Goal: Task Accomplishment & Management: Use online tool/utility

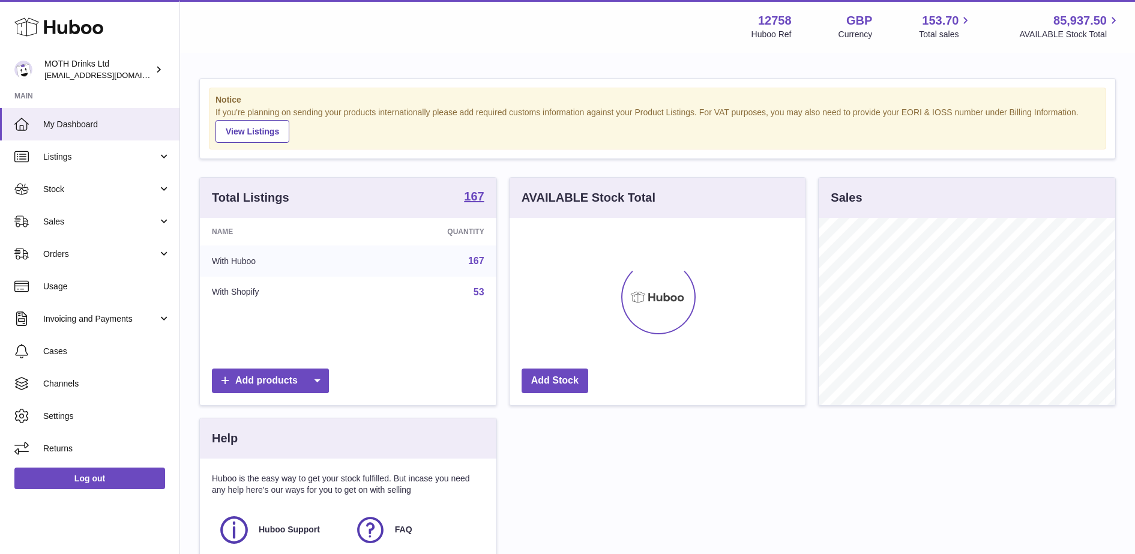
scroll to position [187, 296]
click at [110, 163] on link "Listings" at bounding box center [89, 156] width 179 height 32
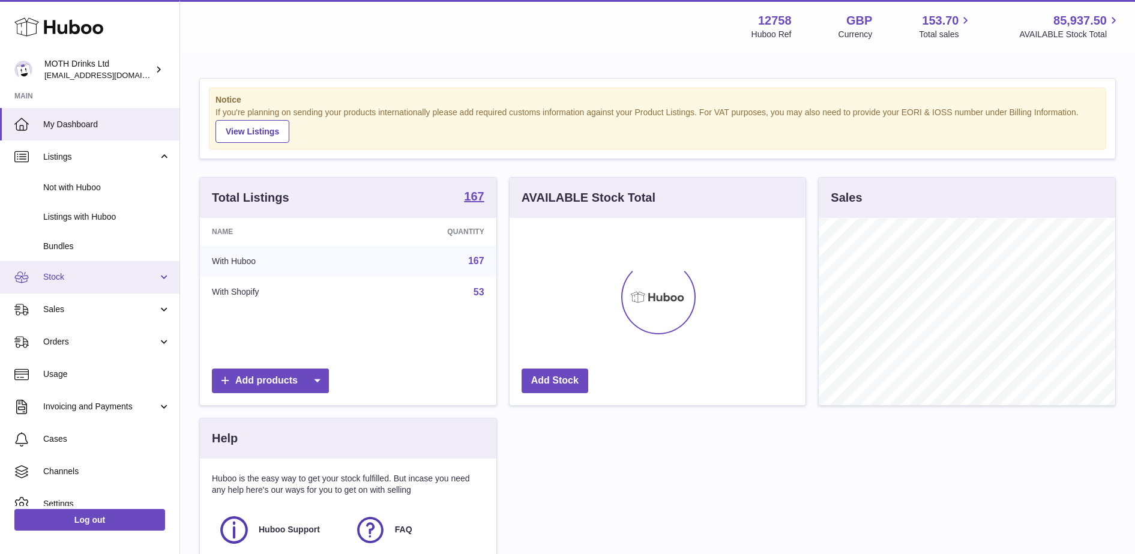
click at [106, 263] on link "Stock" at bounding box center [89, 277] width 179 height 32
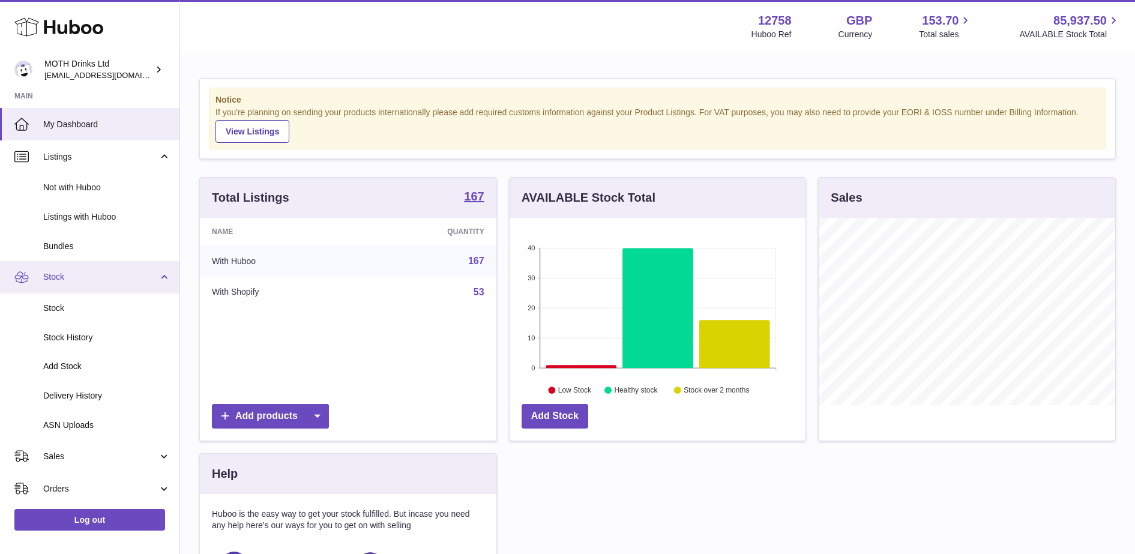
click at [106, 263] on link "Stock" at bounding box center [89, 277] width 179 height 32
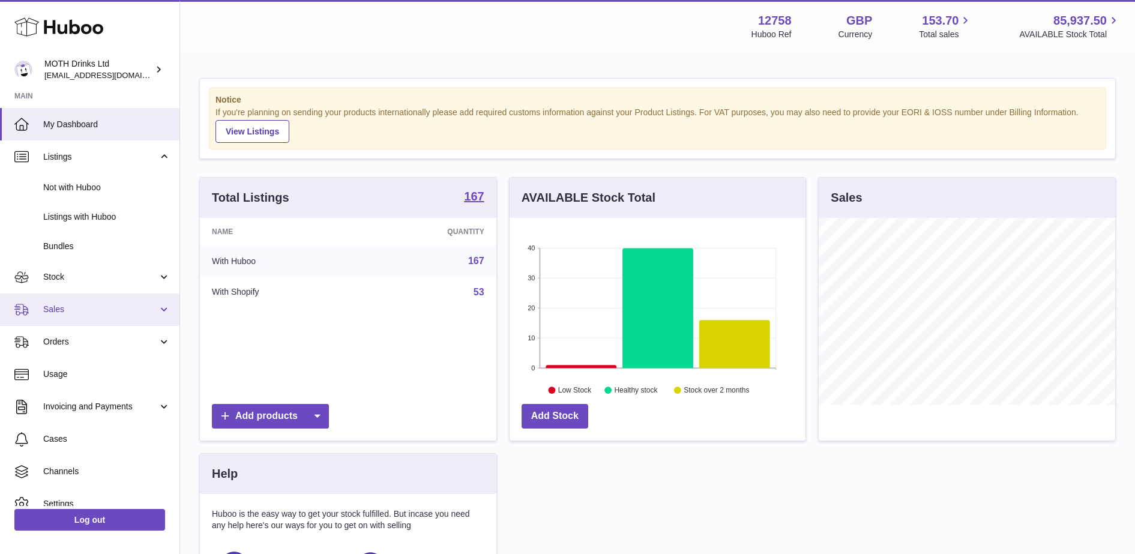
click at [100, 312] on span "Sales" at bounding box center [100, 309] width 115 height 11
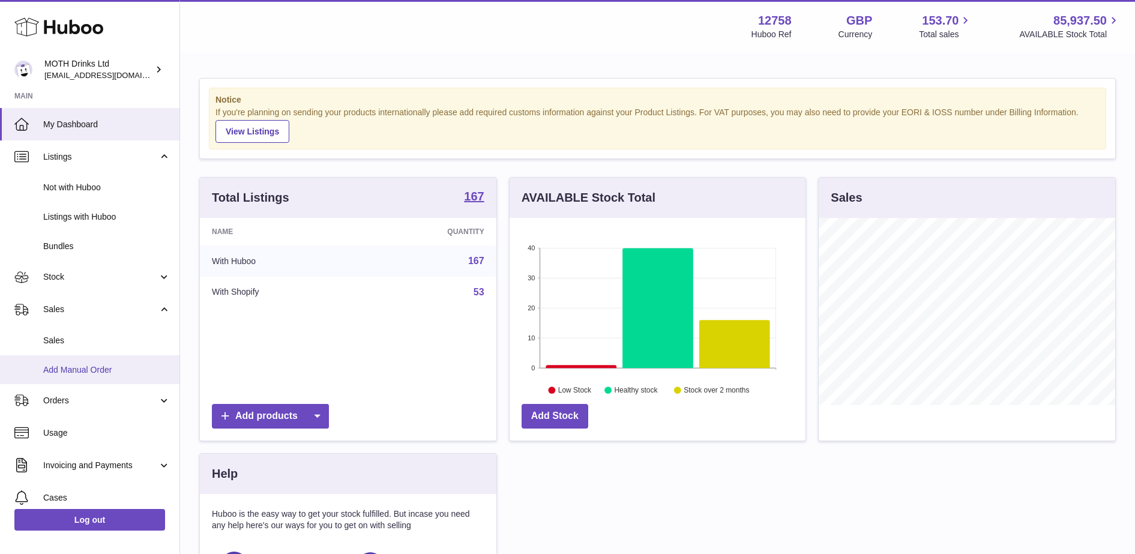
click at [112, 367] on span "Add Manual Order" at bounding box center [106, 369] width 127 height 11
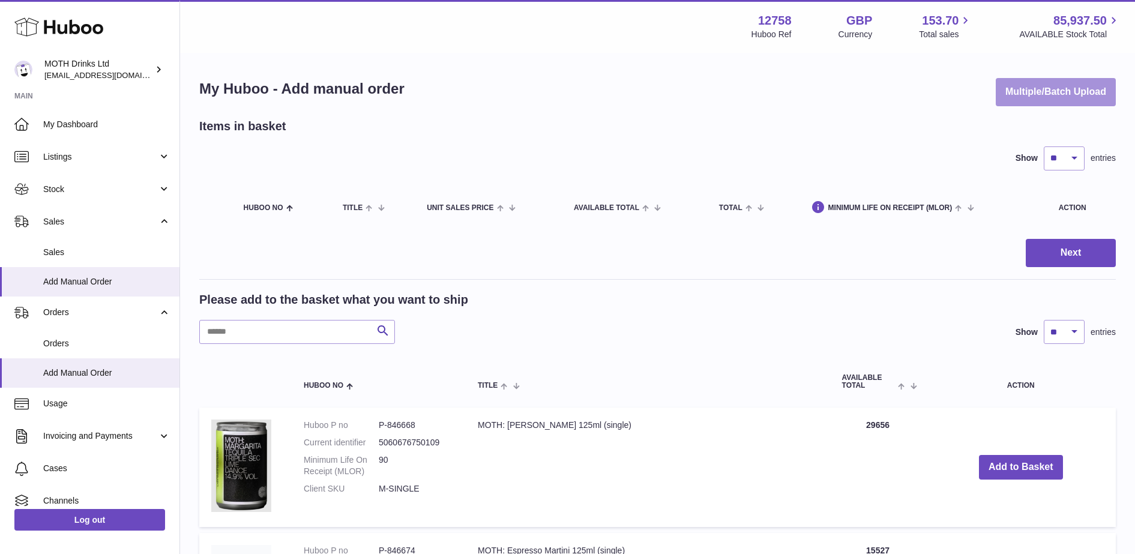
click at [1037, 94] on button "Multiple/Batch Upload" at bounding box center [1056, 92] width 120 height 28
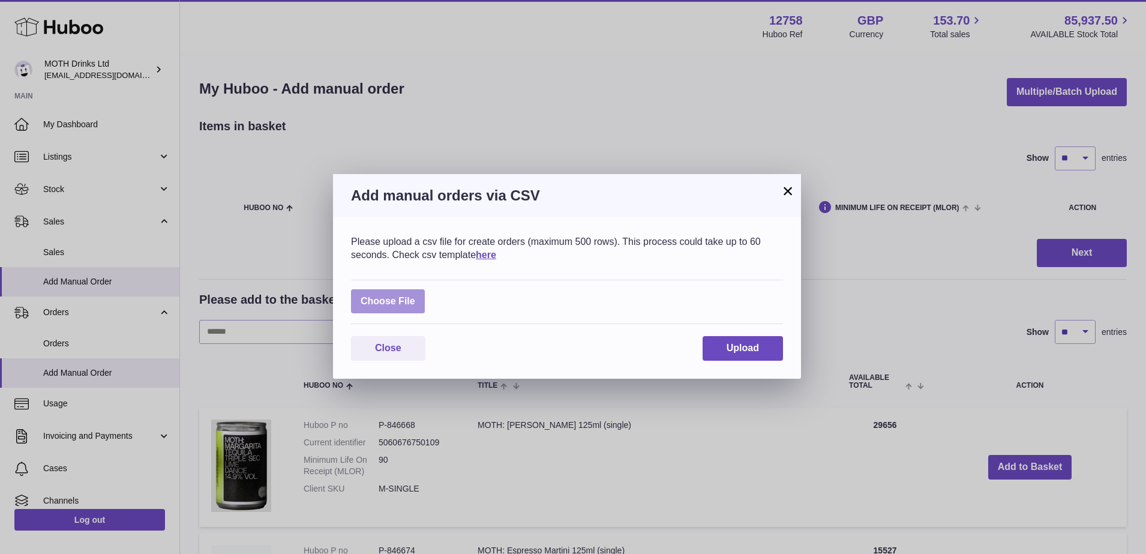
click at [419, 295] on label at bounding box center [388, 301] width 74 height 25
click at [416, 295] on input "file" at bounding box center [415, 295] width 1 height 1
type input "**********"
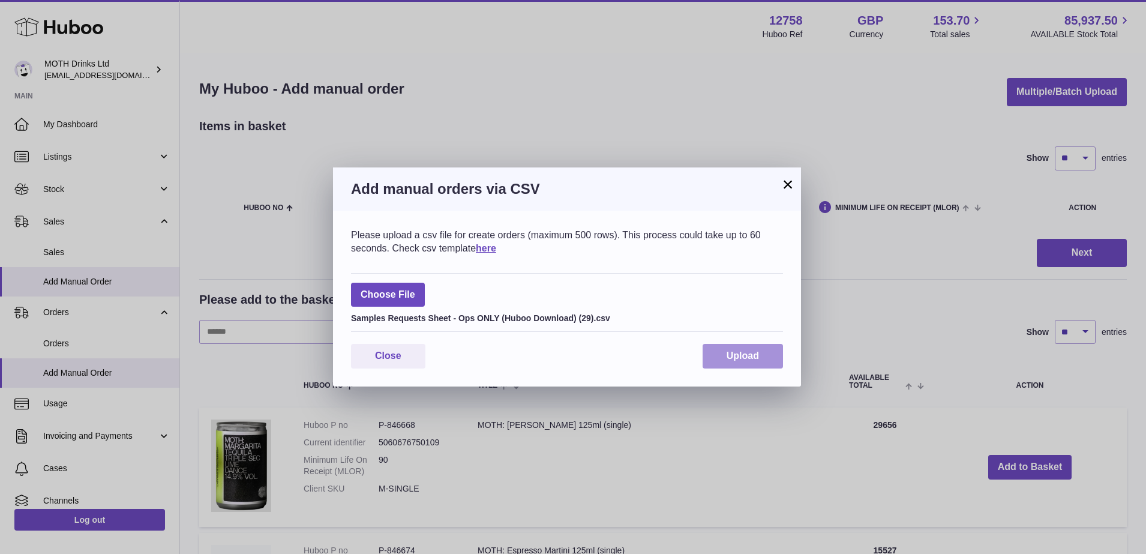
click at [728, 356] on span "Upload" at bounding box center [743, 355] width 32 height 10
